Goal: Task Accomplishment & Management: Manage account settings

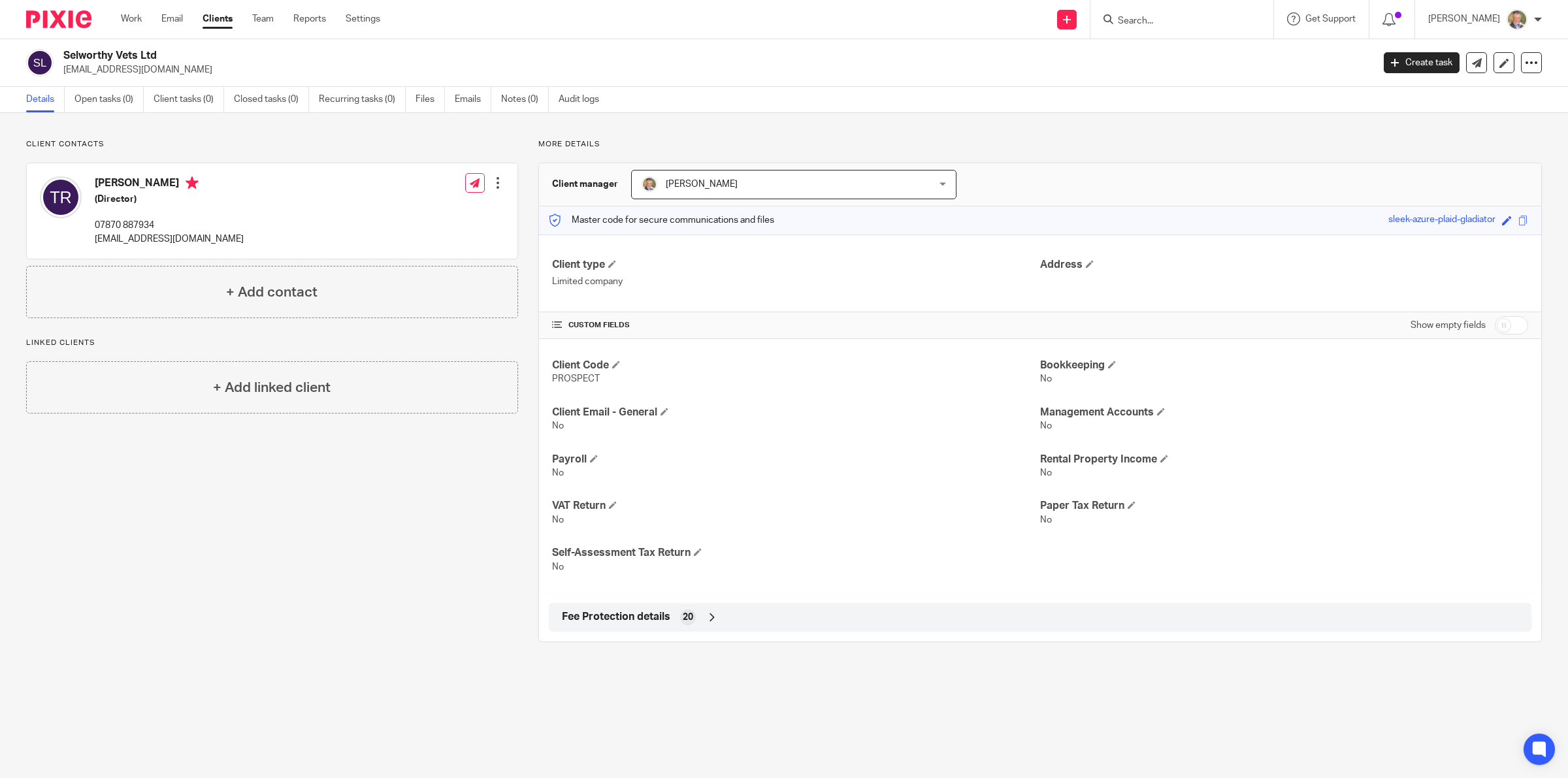
click at [1164, 20] on input "Search" at bounding box center [1175, 21] width 117 height 12
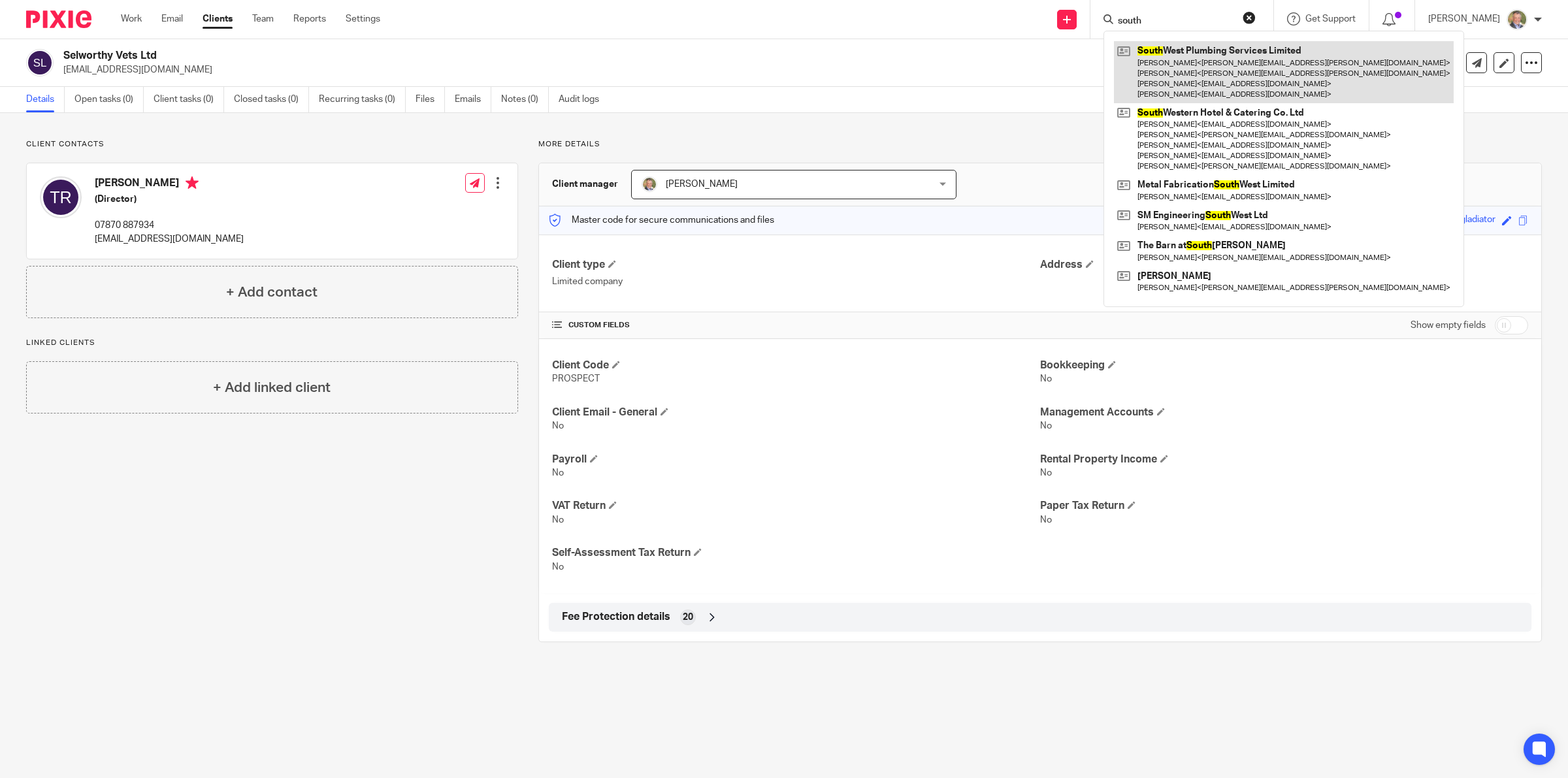
type input "south"
click at [1211, 72] on link at bounding box center [1284, 72] width 339 height 62
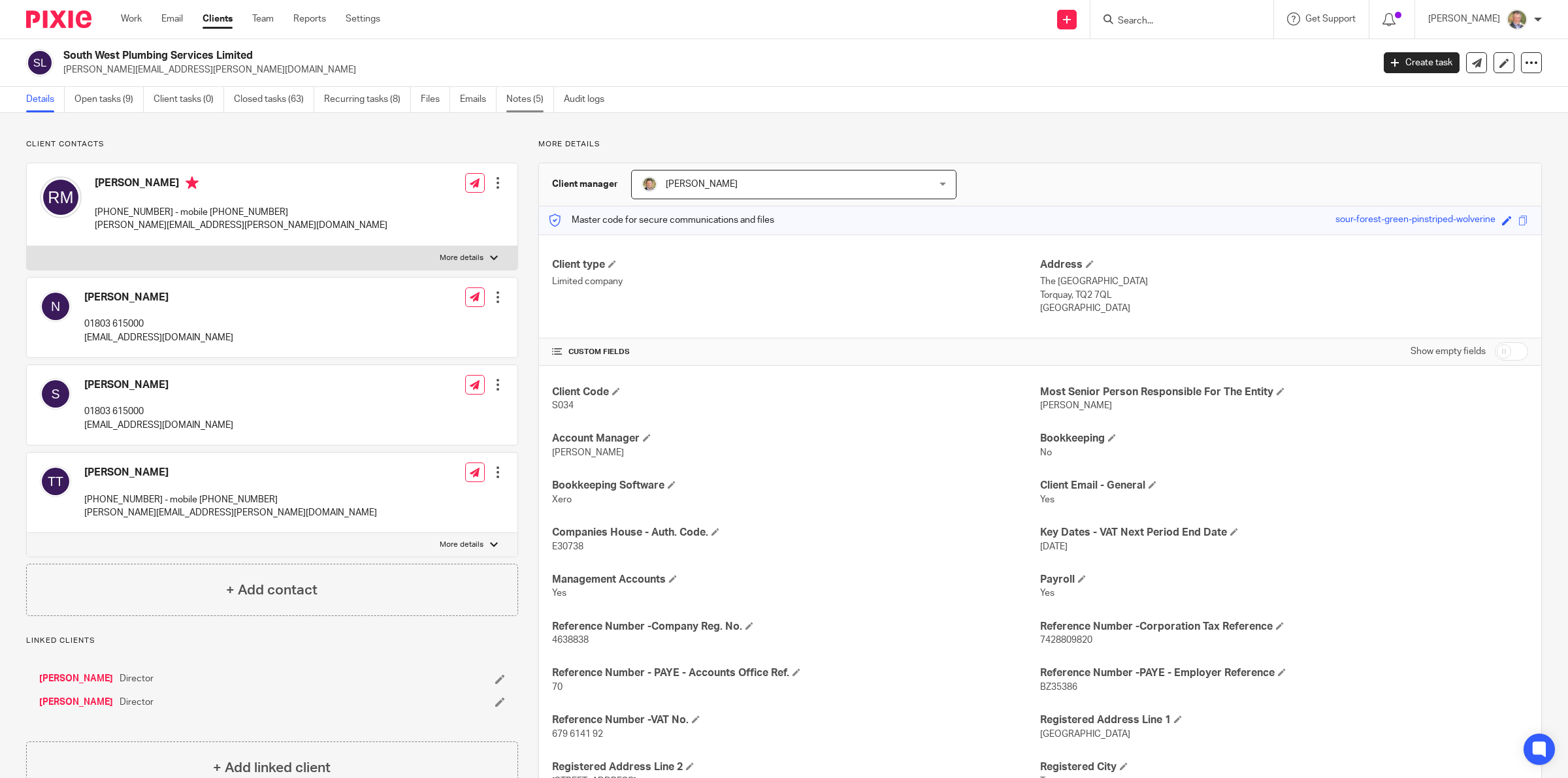
click at [529, 100] on link "Notes (5)" at bounding box center [530, 99] width 48 height 25
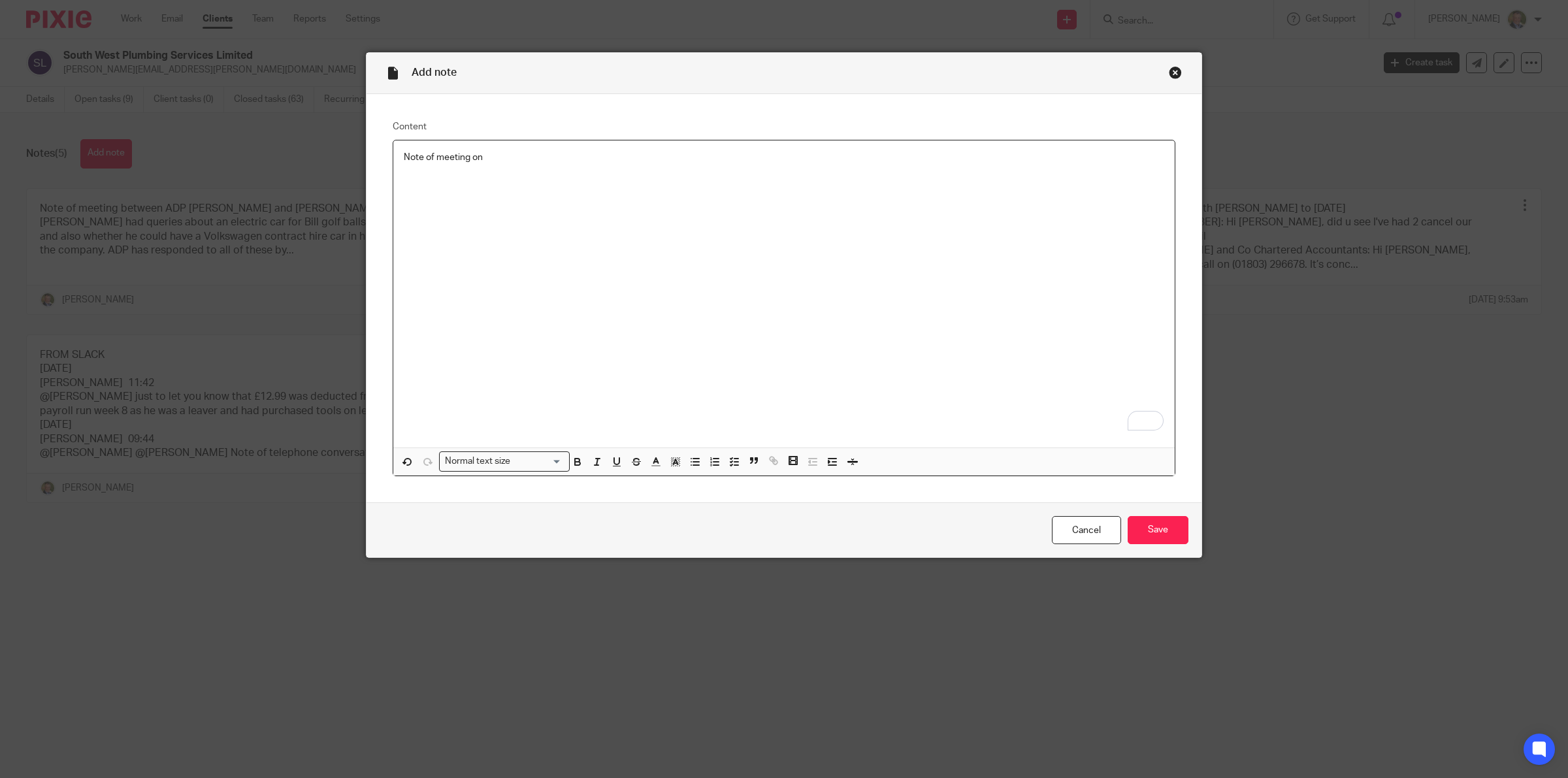
drag, startPoint x: 531, startPoint y: 154, endPoint x: 543, endPoint y: 160, distance: 13.4
click at [531, 154] on p "Note of meeting on" at bounding box center [784, 157] width 760 height 13
click at [543, 157] on p "Note of meeting on 10 October 20205 at the premises of Roger and Tracey" at bounding box center [784, 157] width 760 height 13
click at [710, 148] on div "Note of meeting on 10 October 2025 at the premises of Roger and Tracey" at bounding box center [784, 294] width 781 height 307
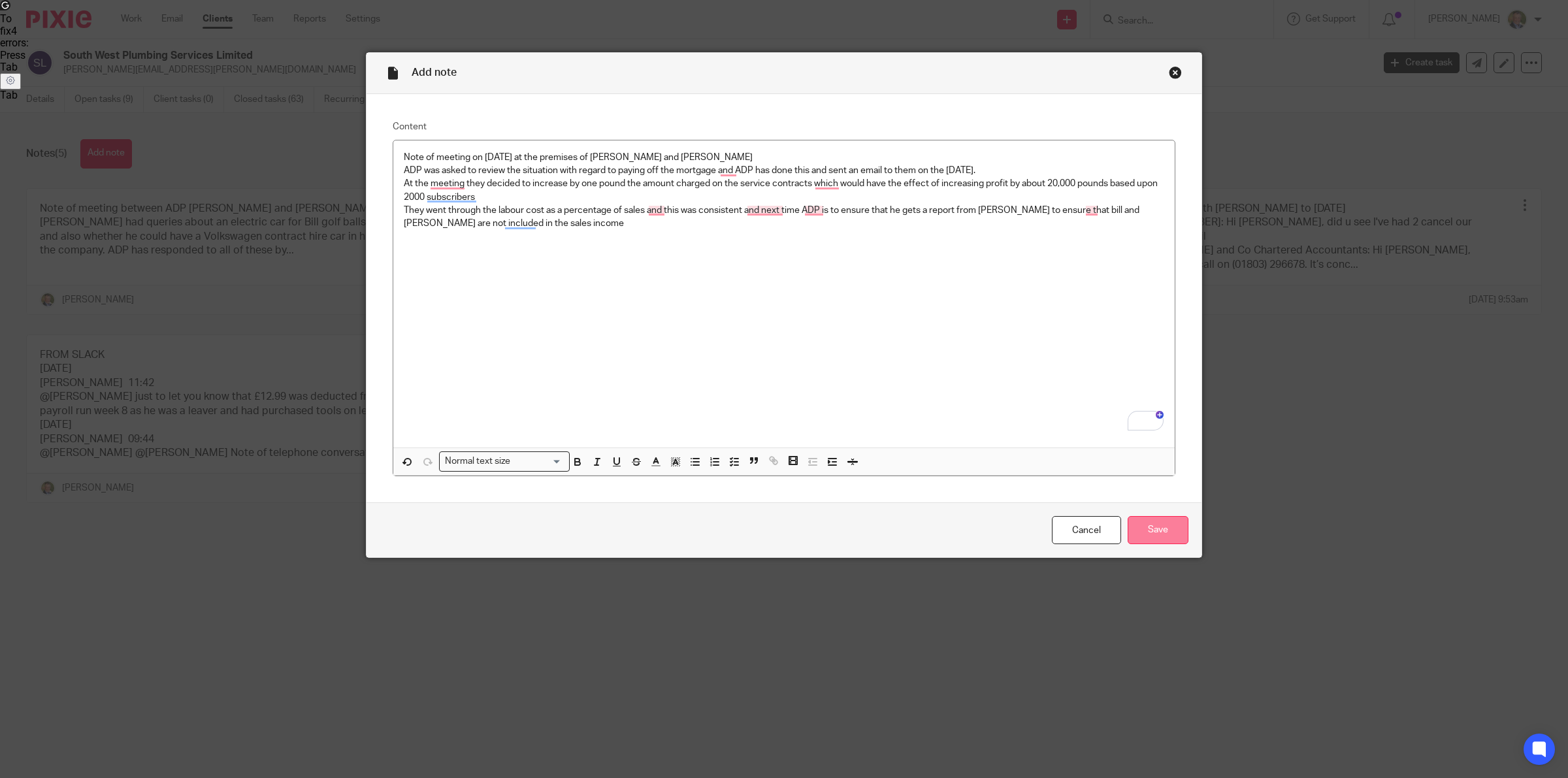
click at [1148, 526] on input "Save" at bounding box center [1157, 530] width 60 height 28
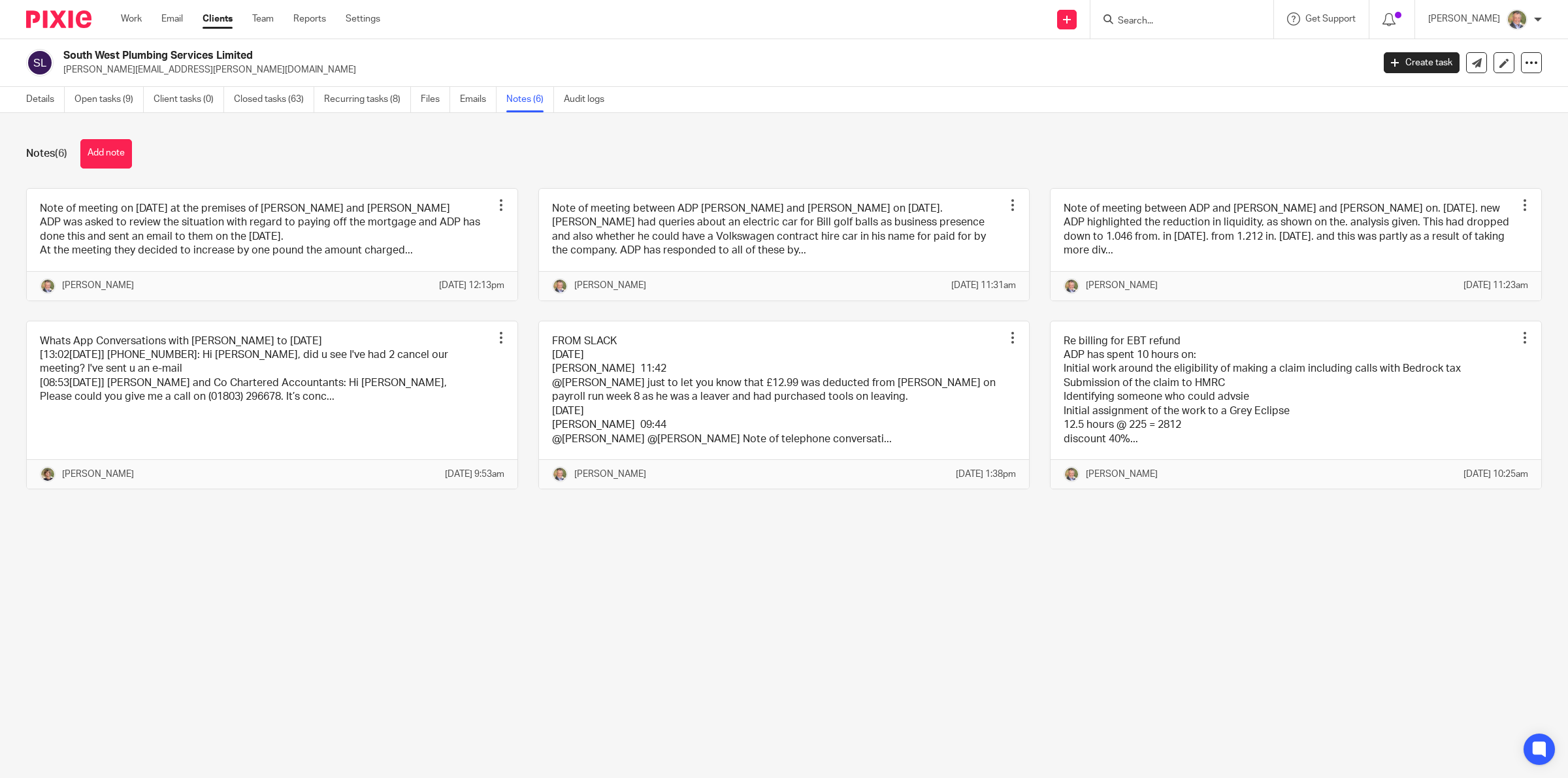
drag, startPoint x: 642, startPoint y: 622, endPoint x: 1299, endPoint y: 181, distance: 791.3
click at [692, 582] on main "South West Plumbing Services Limited [PERSON_NAME][EMAIL_ADDRESS][PERSON_NAME][…" at bounding box center [784, 389] width 1568 height 778
